Goal: Task Accomplishment & Management: Use online tool/utility

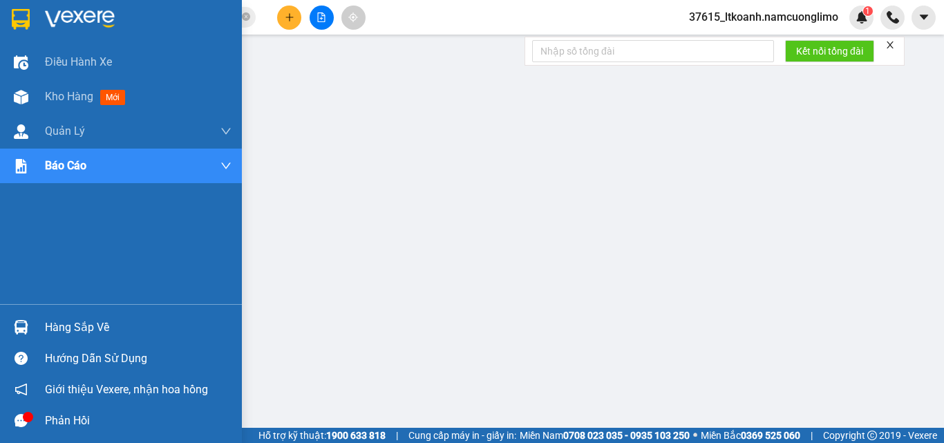
click at [46, 323] on div "Hàng sắp về" at bounding box center [138, 327] width 187 height 21
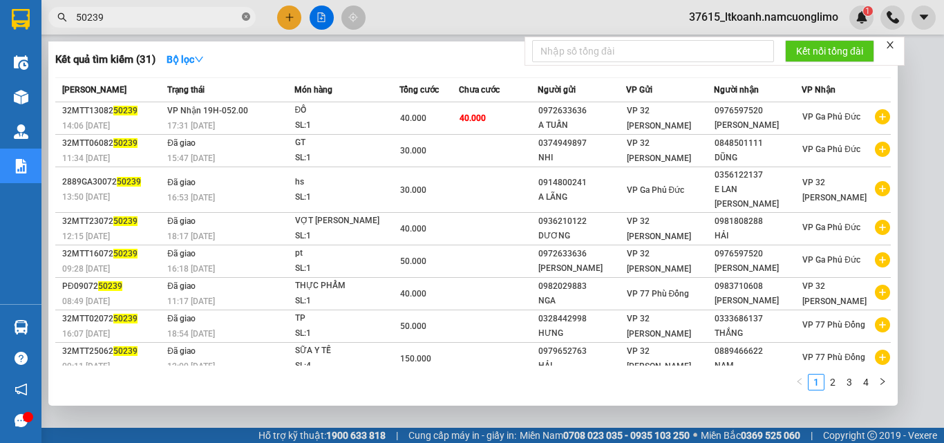
click at [245, 19] on icon "close-circle" at bounding box center [246, 16] width 8 height 8
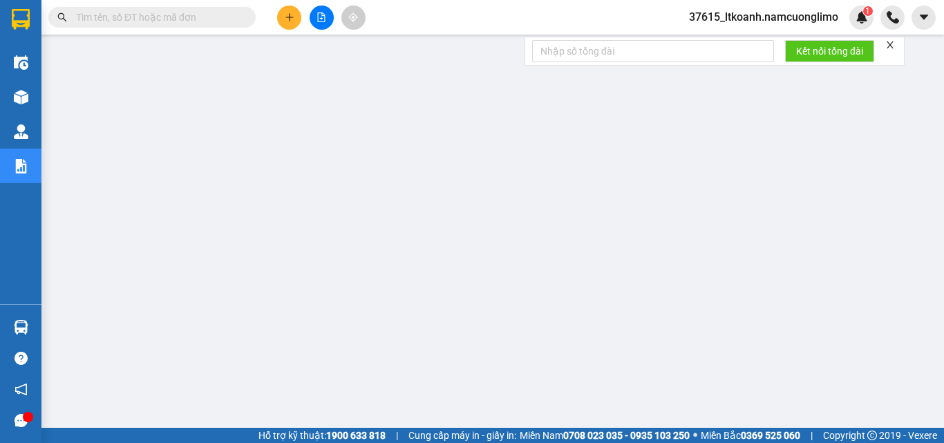
click at [149, 19] on input "text" at bounding box center [157, 17] width 163 height 15
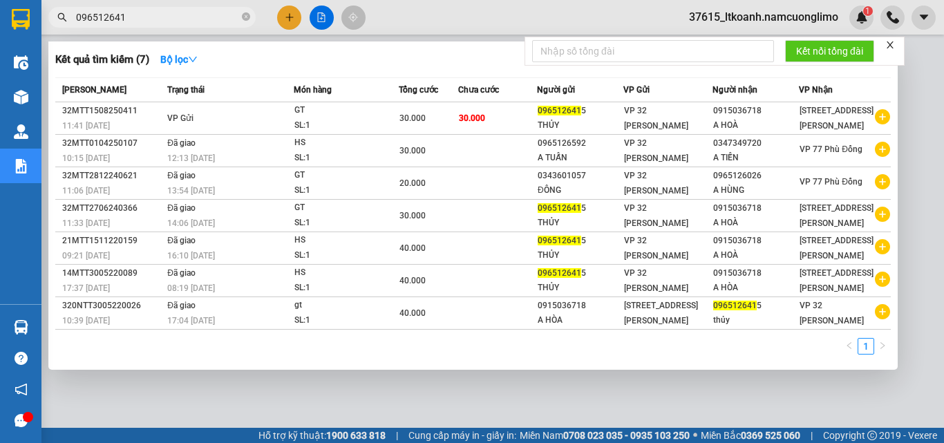
type input "0965126415"
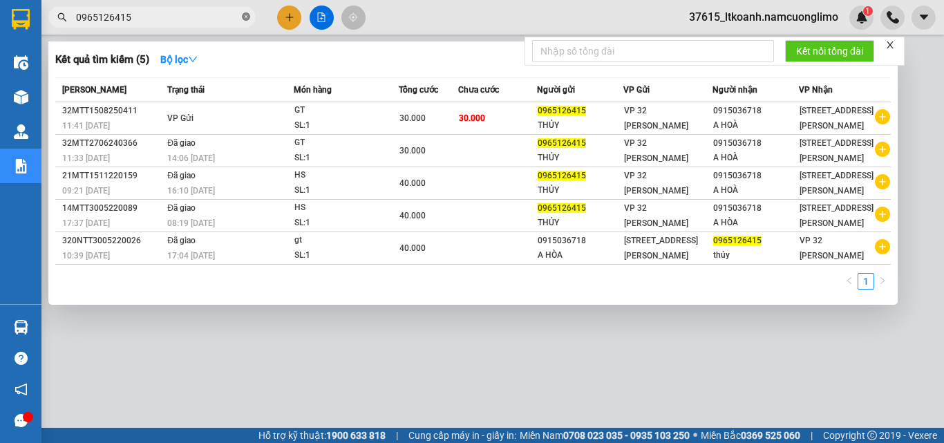
click at [245, 20] on icon "close-circle" at bounding box center [246, 16] width 8 height 8
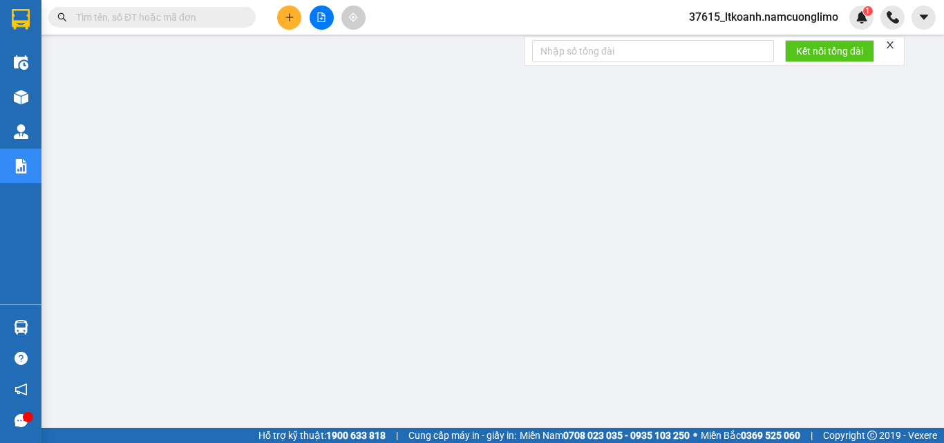
paste input "0925653333"
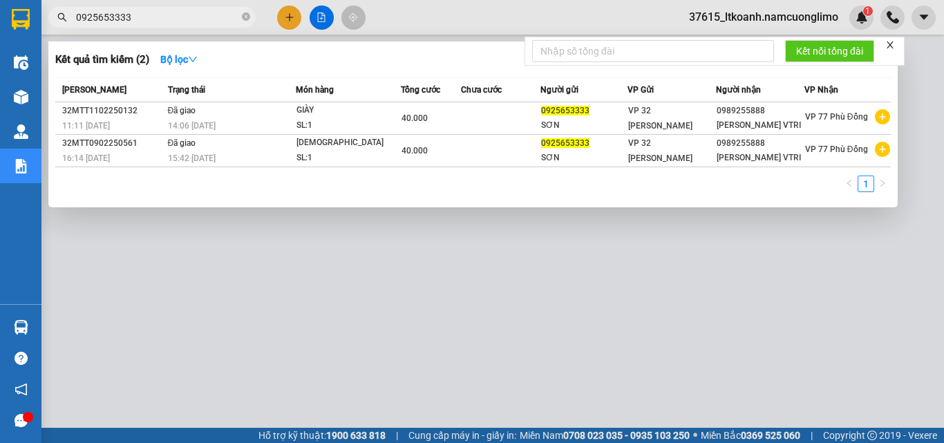
type input "0925653333"
click at [243, 18] on icon "close-circle" at bounding box center [246, 16] width 8 height 8
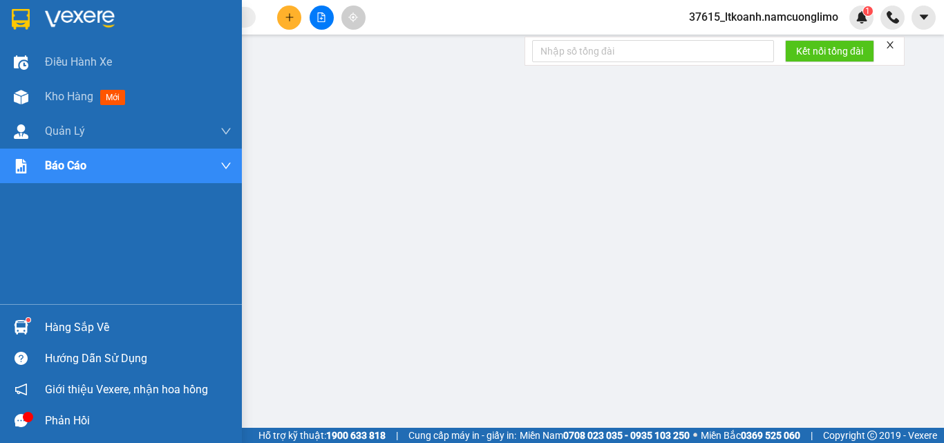
click at [22, 326] on img at bounding box center [21, 327] width 15 height 15
click at [10, 17] on div at bounding box center [21, 19] width 24 height 24
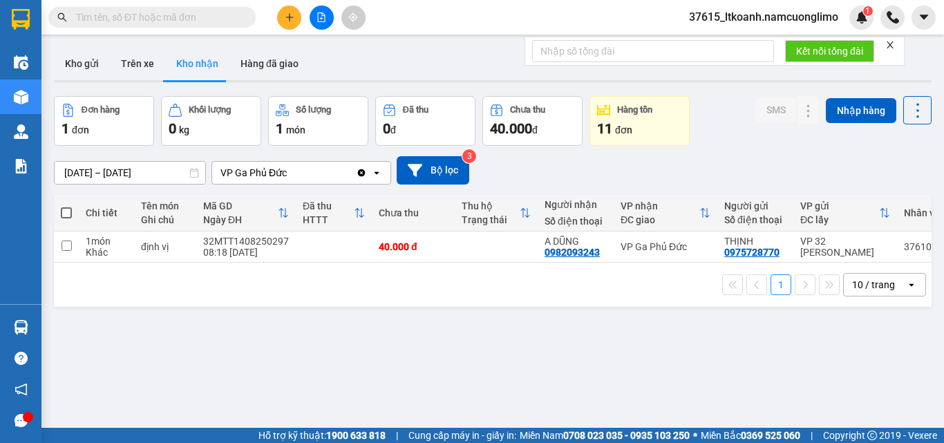
click at [102, 174] on input "[DATE] – [DATE]" at bounding box center [130, 173] width 151 height 22
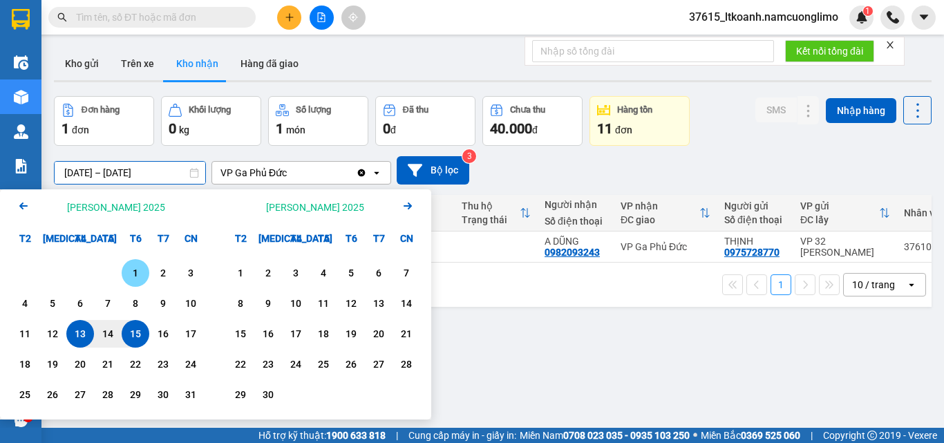
click at [139, 269] on div "1" at bounding box center [135, 273] width 19 height 17
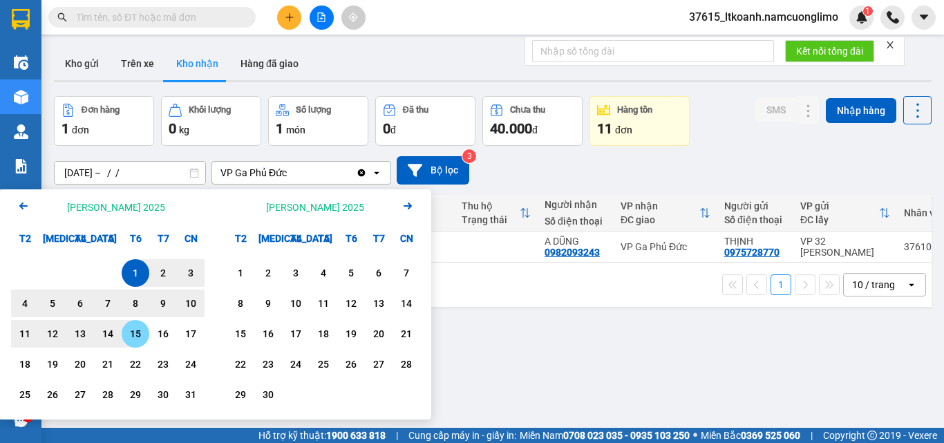
click at [138, 334] on div "15" at bounding box center [135, 333] width 19 height 17
type input "[DATE] – [DATE]"
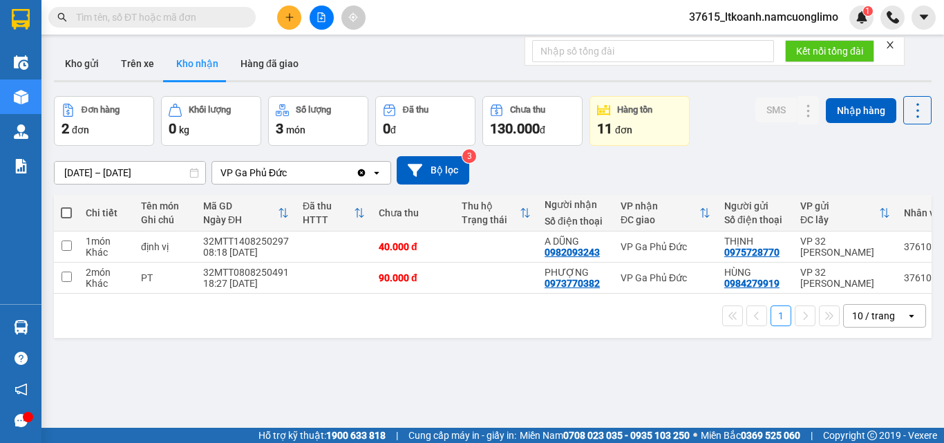
click at [323, 379] on div "ver 1.8.138 Kho gửi Trên xe [PERSON_NAME] Hàng đã [PERSON_NAME] hàng 2 đơn [PER…" at bounding box center [492, 262] width 889 height 443
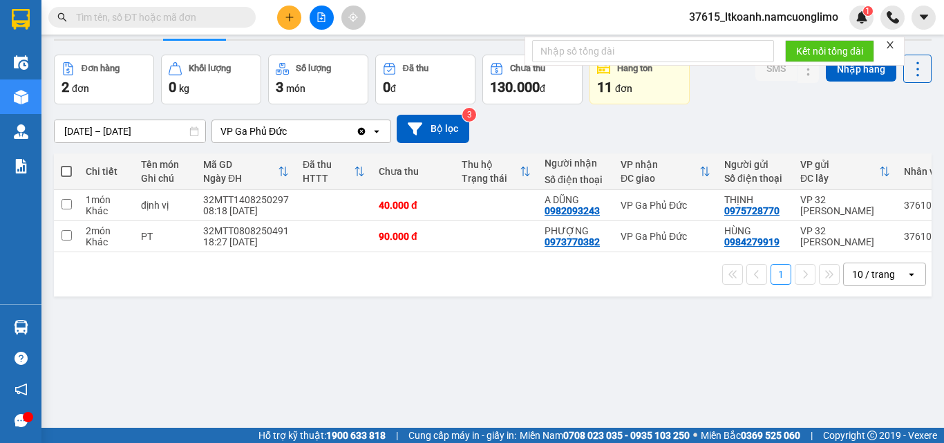
scroll to position [64, 0]
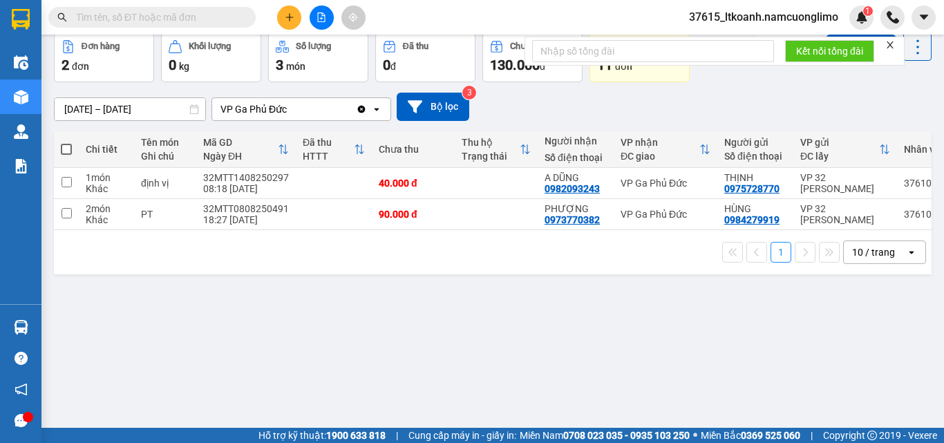
drag, startPoint x: 404, startPoint y: 372, endPoint x: 224, endPoint y: 368, distance: 179.7
click at [402, 371] on div "ver 1.8.138 Kho gửi Trên xe [PERSON_NAME] Hàng đã [PERSON_NAME] hàng 2 đơn [PER…" at bounding box center [492, 199] width 889 height 443
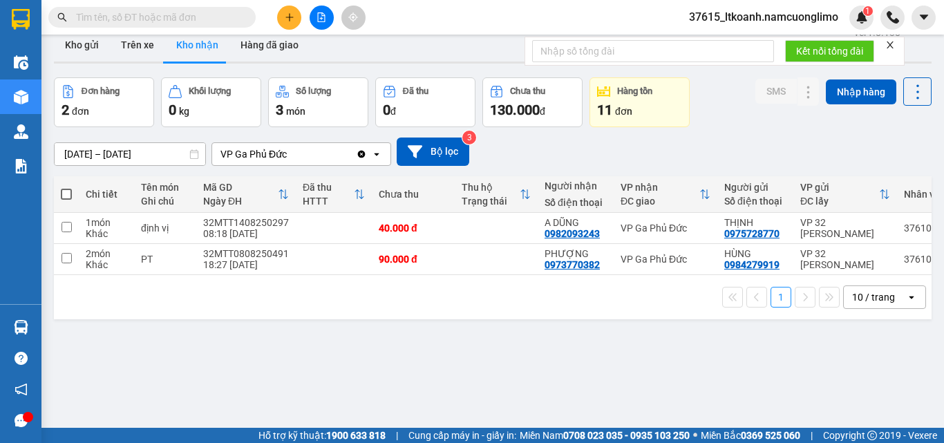
scroll to position [0, 0]
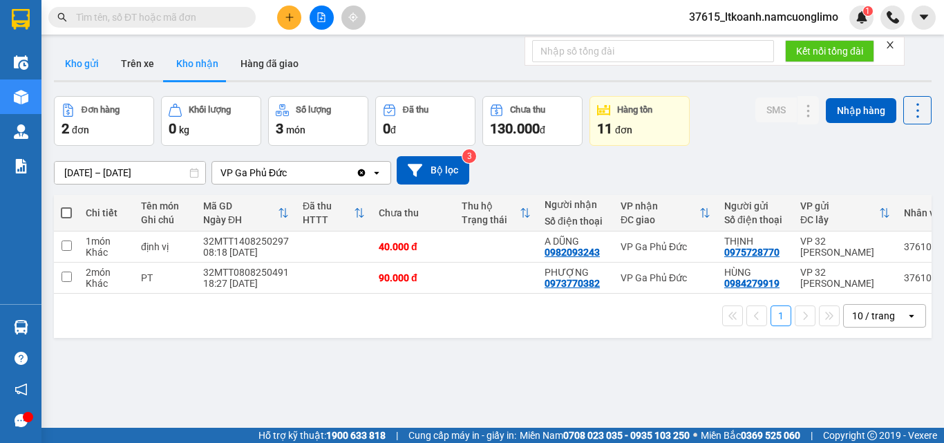
click at [75, 63] on button "Kho gửi" at bounding box center [82, 63] width 56 height 33
